Goal: Navigation & Orientation: Go to known website

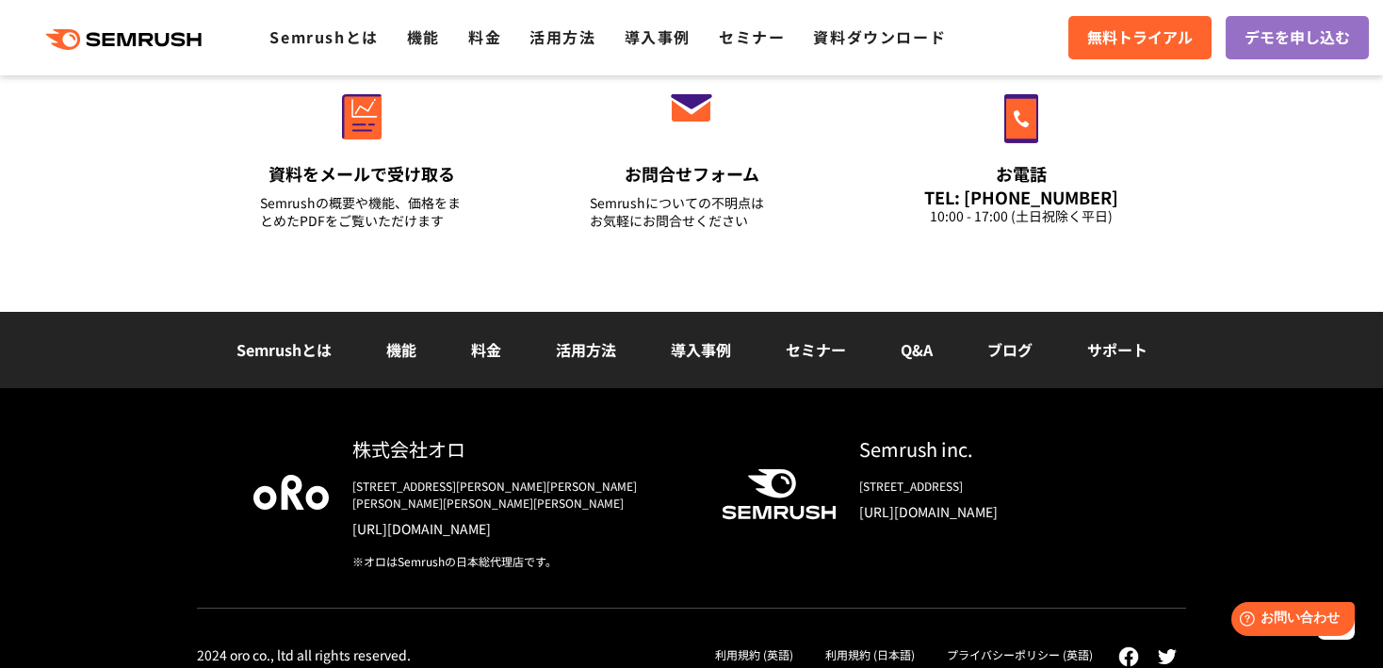
click at [1016, 347] on link "ブログ" at bounding box center [1009, 349] width 45 height 23
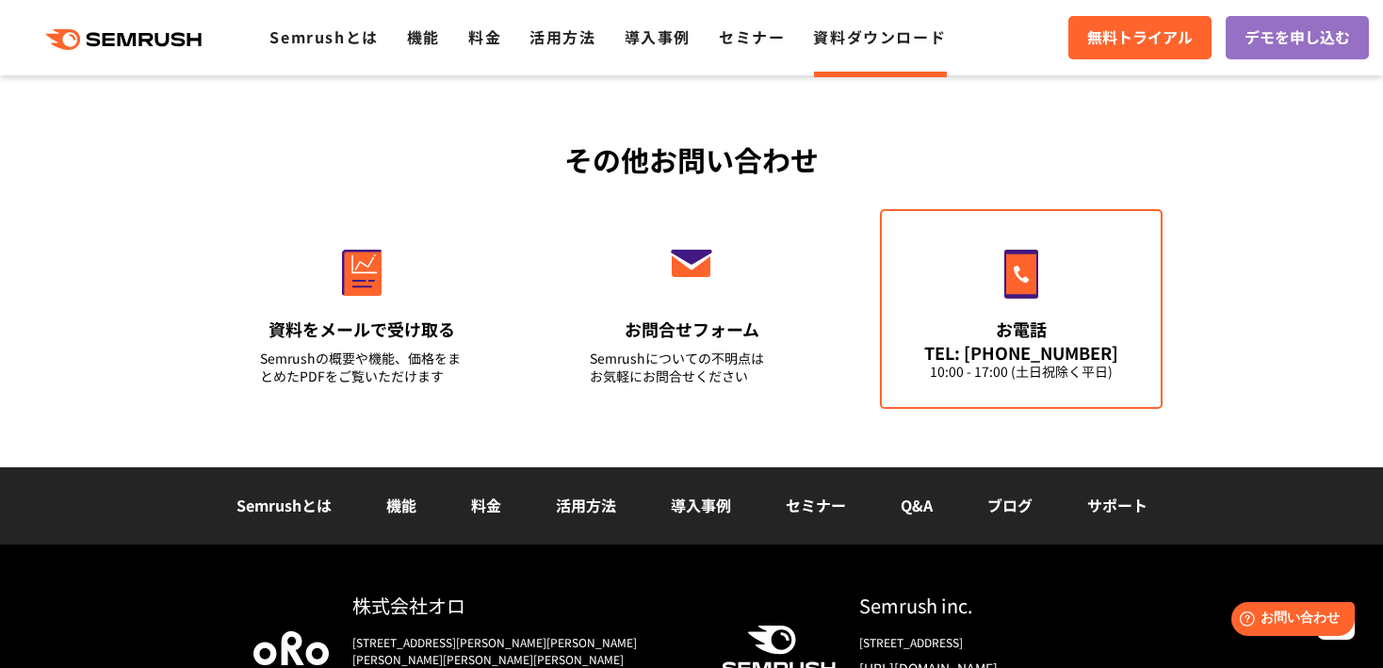
scroll to position [686, 0]
